Goal: Task Accomplishment & Management: Use online tool/utility

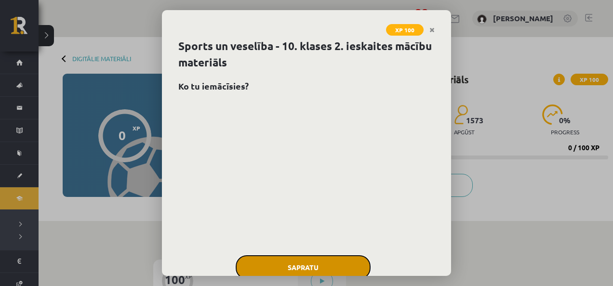
click at [305, 262] on button "Sapratu" at bounding box center [303, 267] width 135 height 24
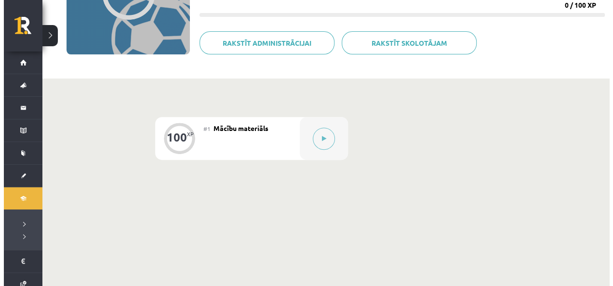
scroll to position [144, 0]
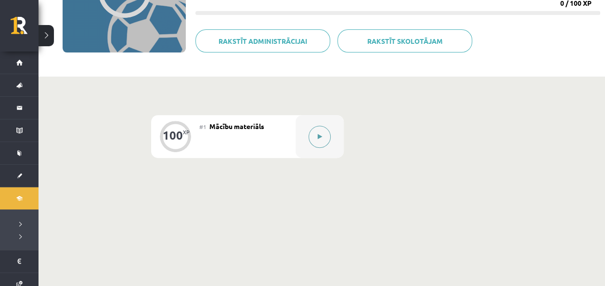
click at [321, 143] on button at bounding box center [320, 137] width 22 height 22
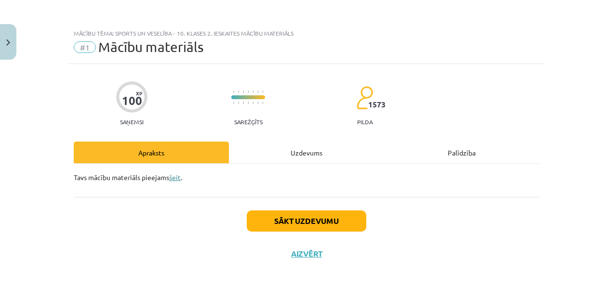
click at [173, 180] on link "šeit" at bounding box center [175, 177] width 12 height 9
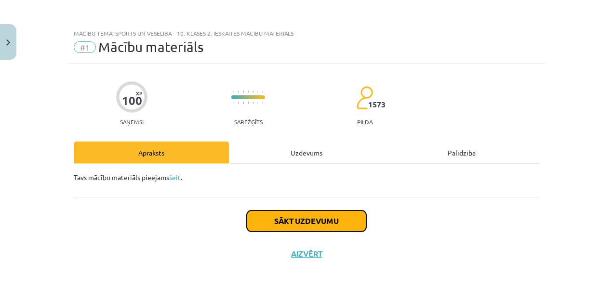
click at [275, 214] on button "Sākt uzdevumu" at bounding box center [306, 220] width 119 height 21
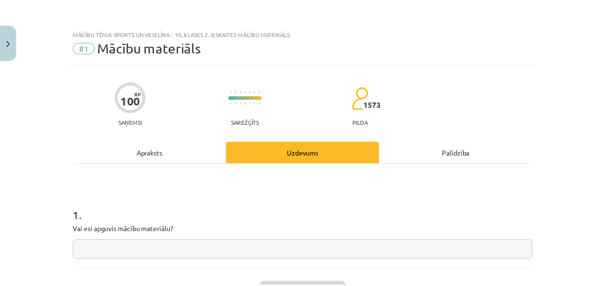
scroll to position [8, 0]
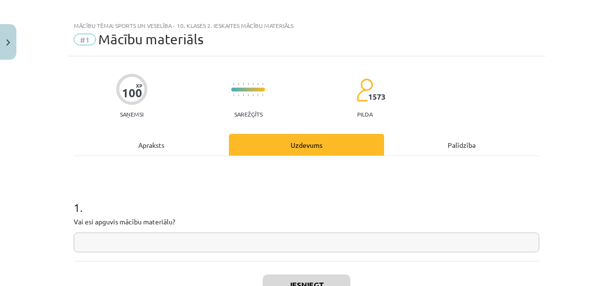
click at [253, 246] on input "text" at bounding box center [306, 243] width 465 height 20
type input "**"
click at [280, 280] on button "Iesniegt" at bounding box center [306, 285] width 88 height 21
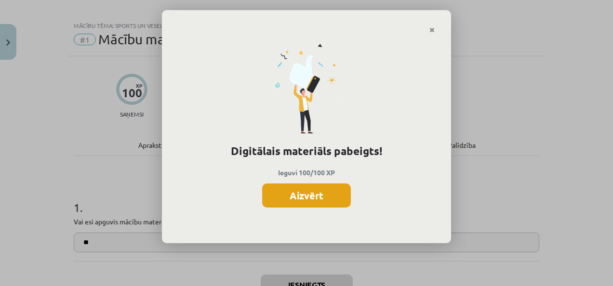
click at [311, 195] on button "Aizvērt" at bounding box center [306, 196] width 89 height 24
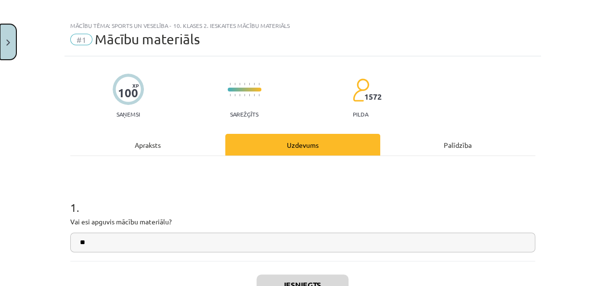
click at [12, 44] on button "Close" at bounding box center [8, 42] width 16 height 36
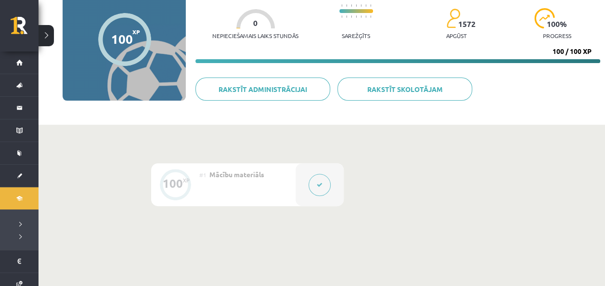
scroll to position [114, 0]
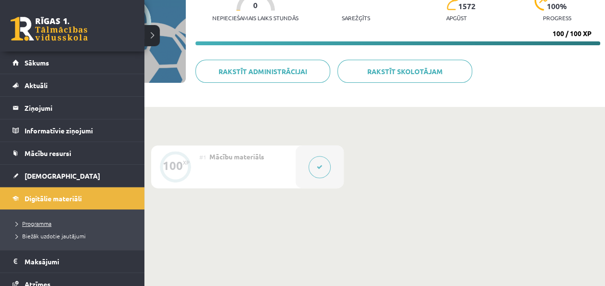
click at [29, 222] on span "Programma" at bounding box center [31, 224] width 39 height 8
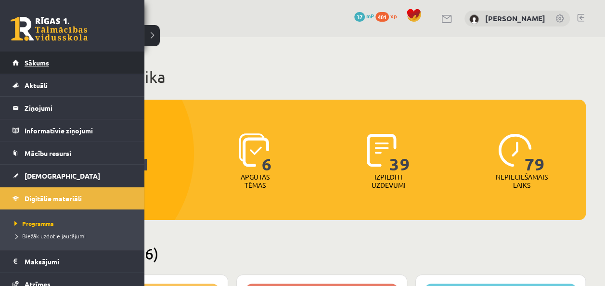
click at [25, 61] on span "Sākums" at bounding box center [37, 62] width 25 height 9
